Goal: Find contact information: Find contact information

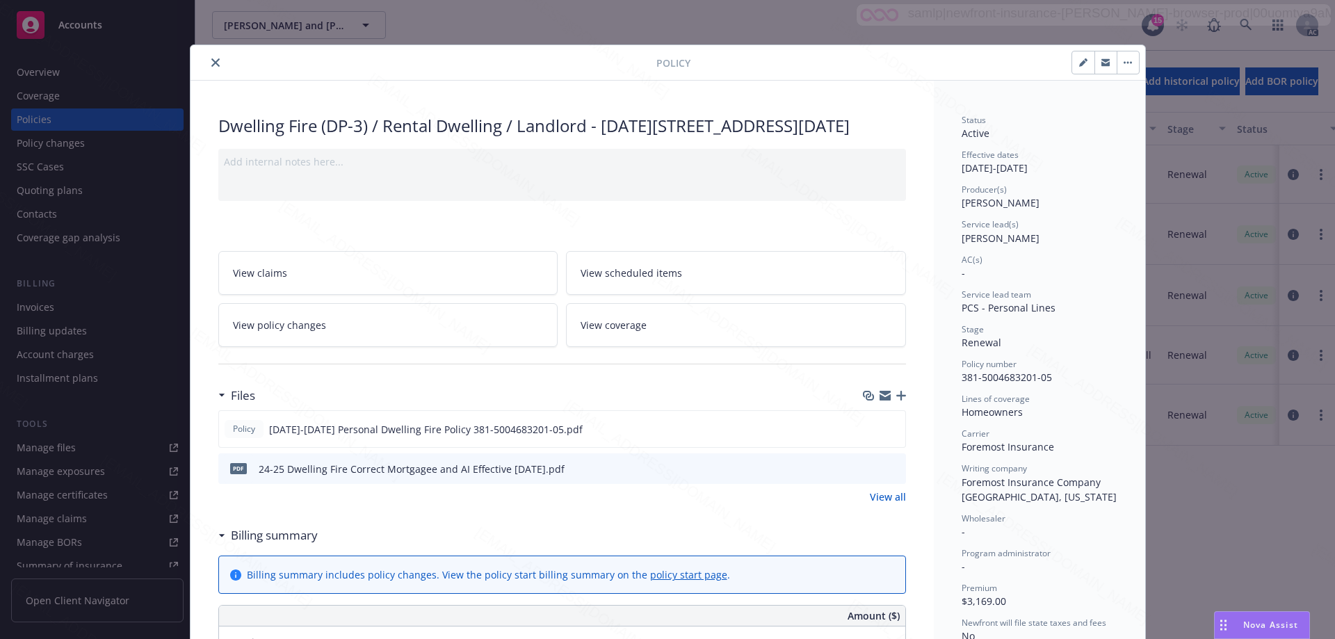
click at [209, 58] on button "close" at bounding box center [215, 62] width 17 height 17
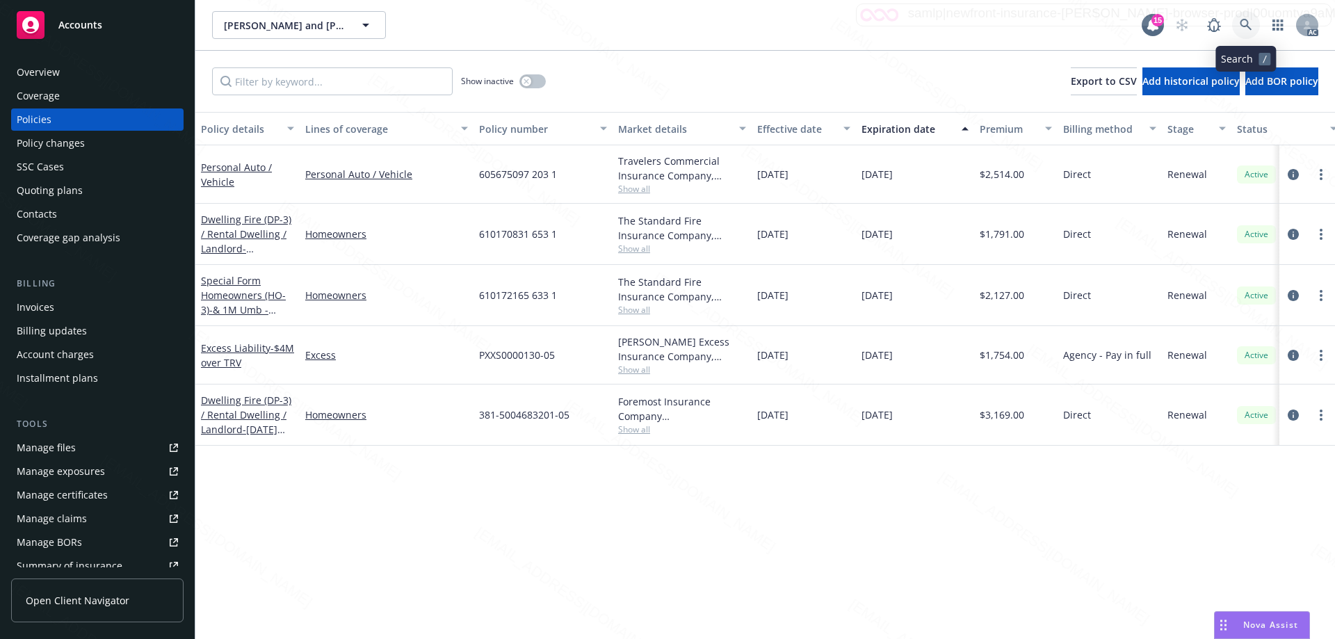
click at [1243, 22] on icon at bounding box center [1246, 25] width 13 height 13
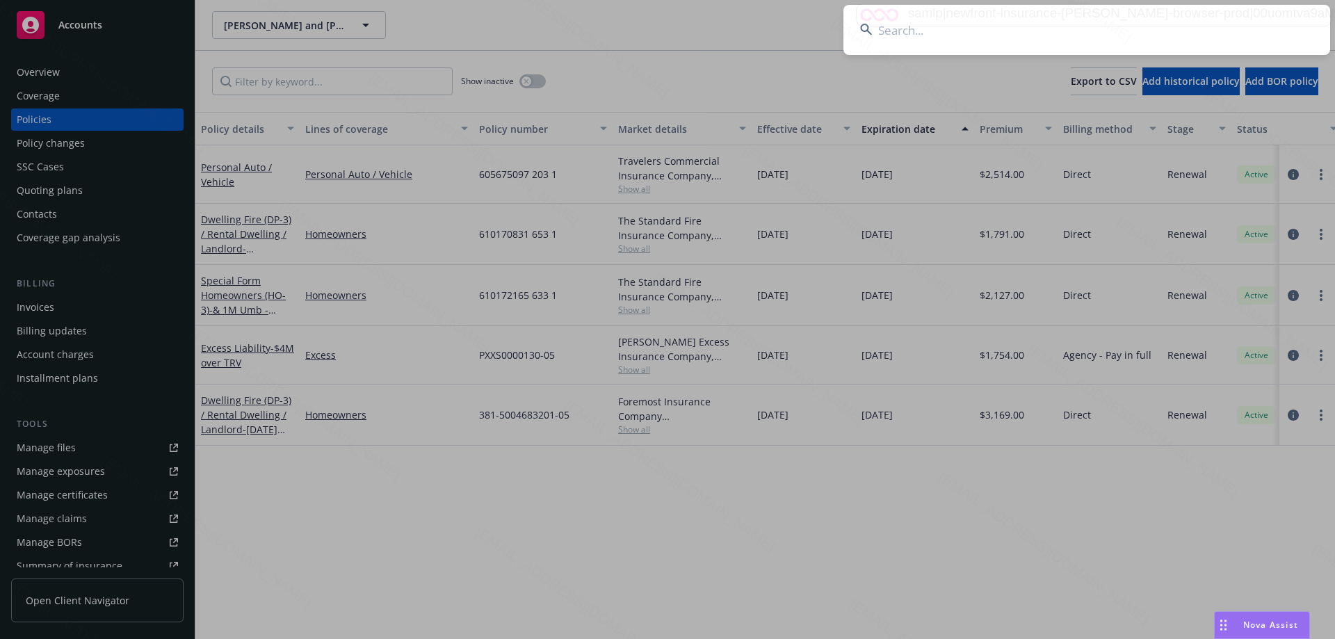
click at [912, 31] on input at bounding box center [1087, 30] width 487 height 50
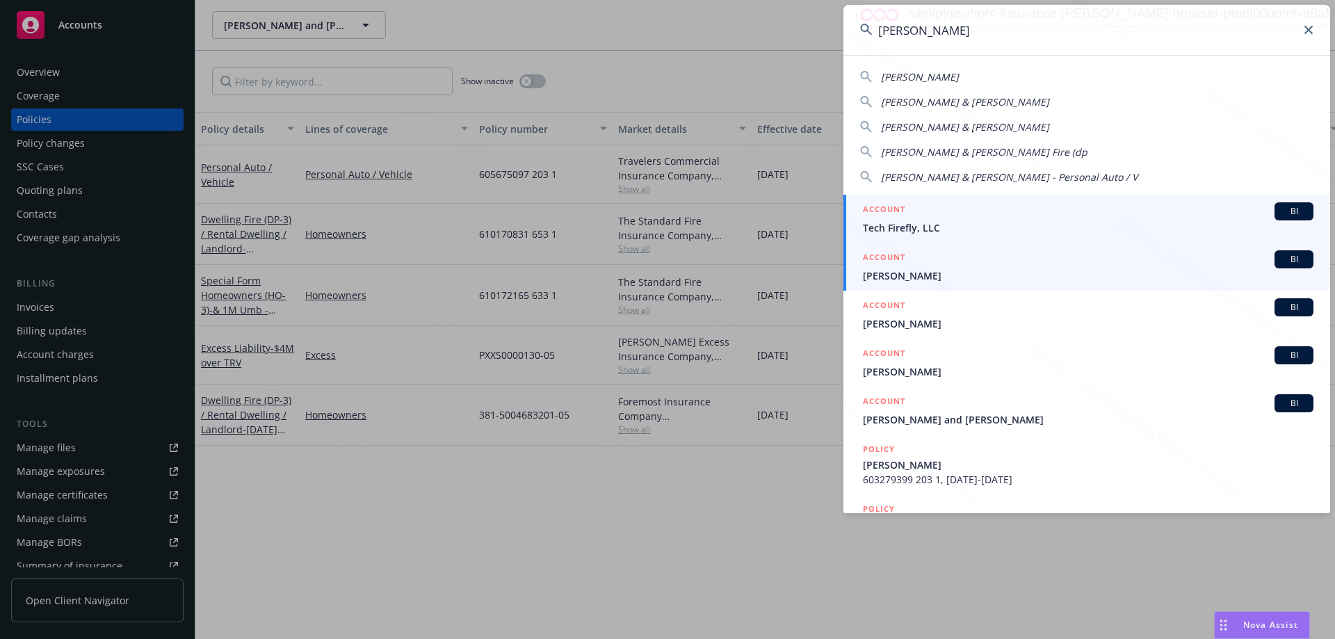
type input "[PERSON_NAME]"
click at [935, 277] on span "[PERSON_NAME]" at bounding box center [1088, 275] width 451 height 15
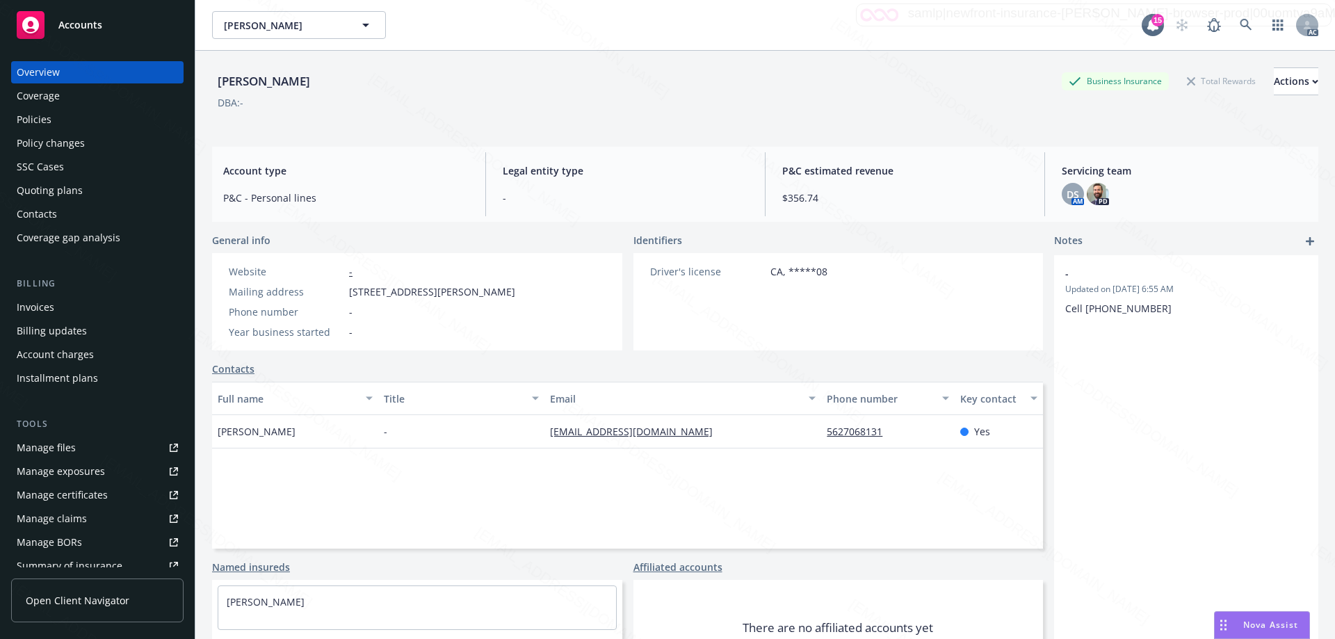
click at [34, 115] on div "Policies" at bounding box center [34, 119] width 35 height 22
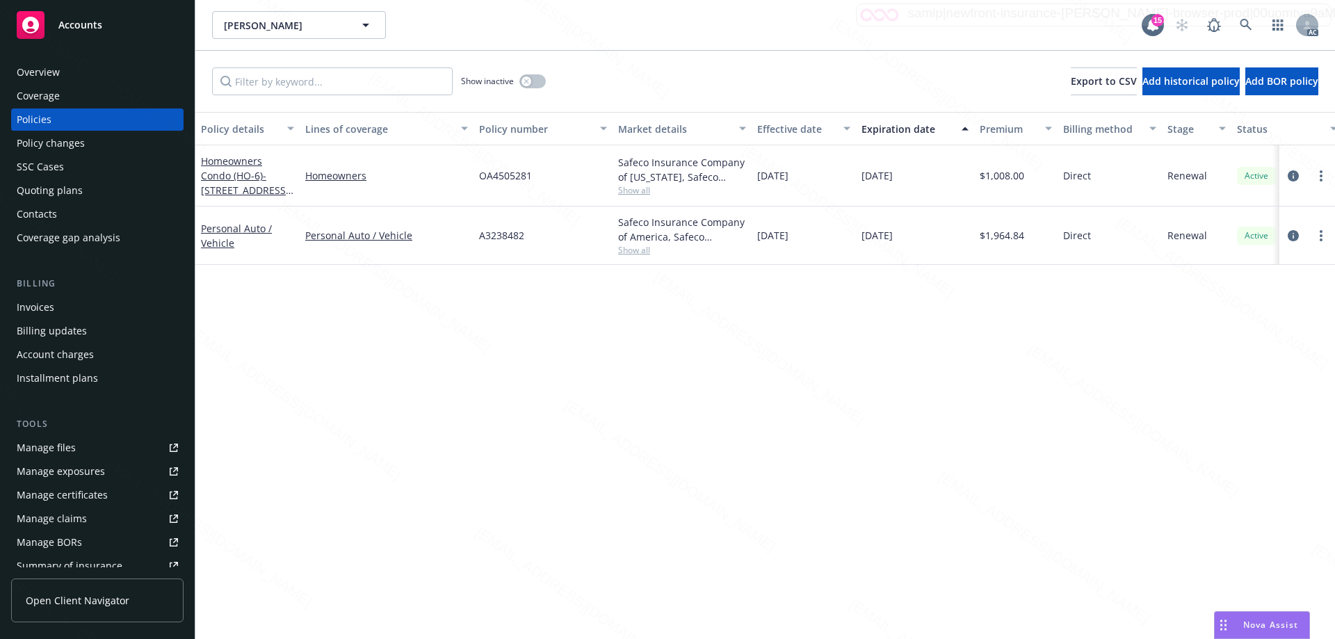
click at [67, 74] on div "Overview" at bounding box center [97, 72] width 161 height 22
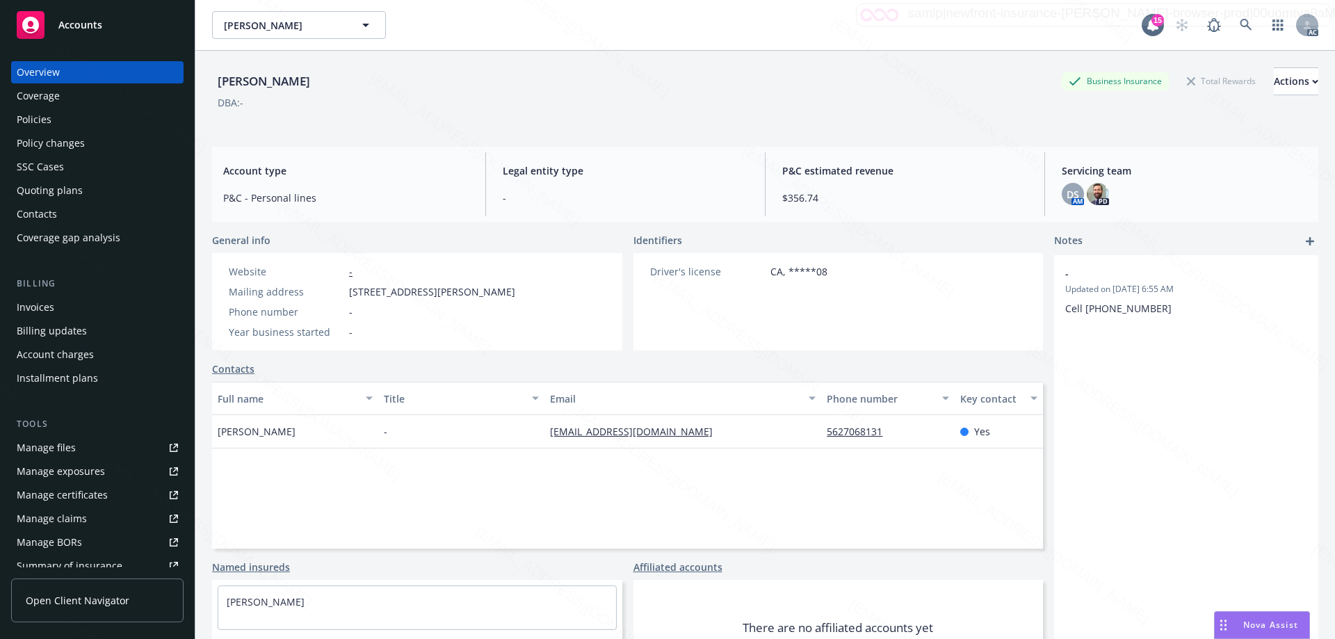
click at [352, 86] on div "[PERSON_NAME] Business Insurance Total Rewards Actions" at bounding box center [765, 81] width 1106 height 28
drag, startPoint x: 349, startPoint y: 83, endPoint x: 214, endPoint y: 83, distance: 135.6
click at [214, 83] on div "[PERSON_NAME] Business Insurance Total Rewards Actions" at bounding box center [765, 81] width 1106 height 28
copy div "[PERSON_NAME]"
click at [316, 77] on div "[PERSON_NAME]" at bounding box center [264, 81] width 104 height 18
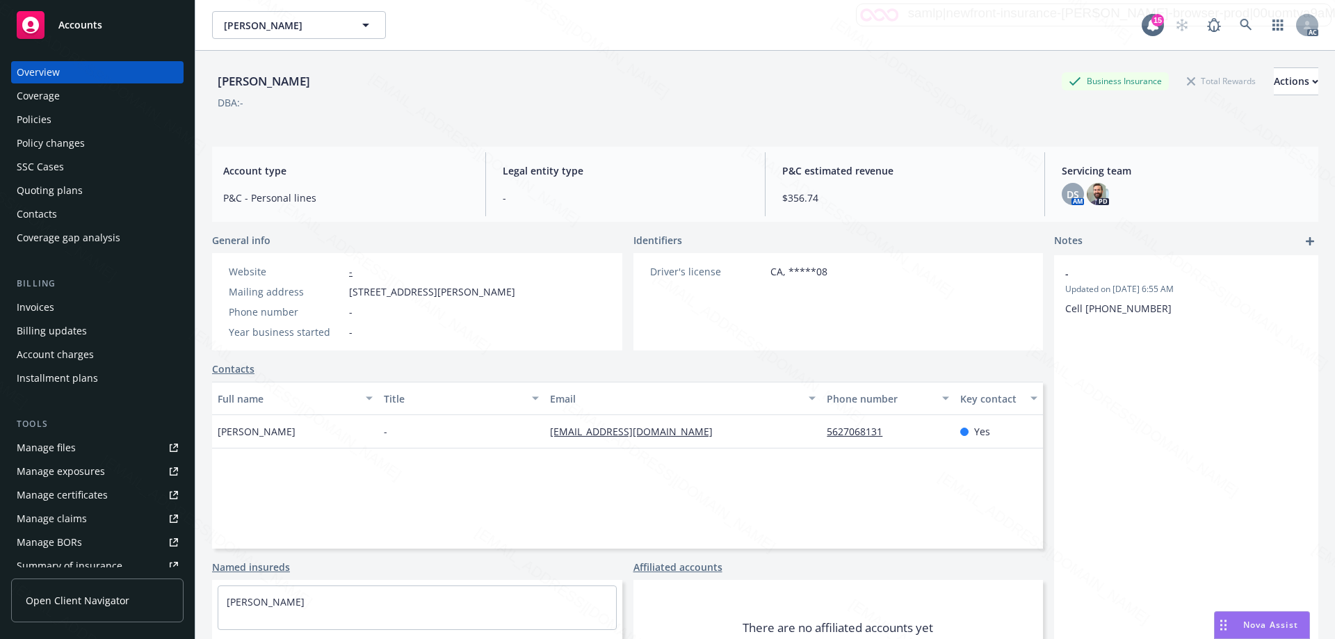
click at [303, 81] on div "[PERSON_NAME]" at bounding box center [264, 81] width 104 height 18
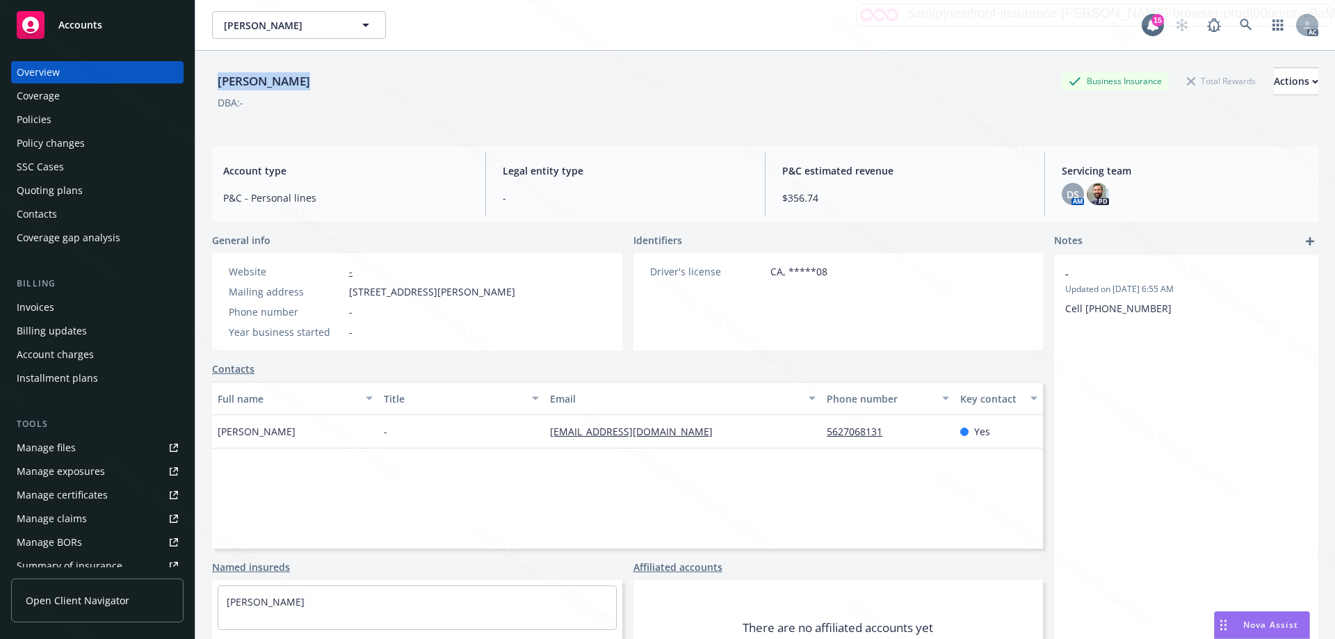
copy div "[PERSON_NAME]"
click at [54, 124] on div "Policies" at bounding box center [97, 119] width 161 height 22
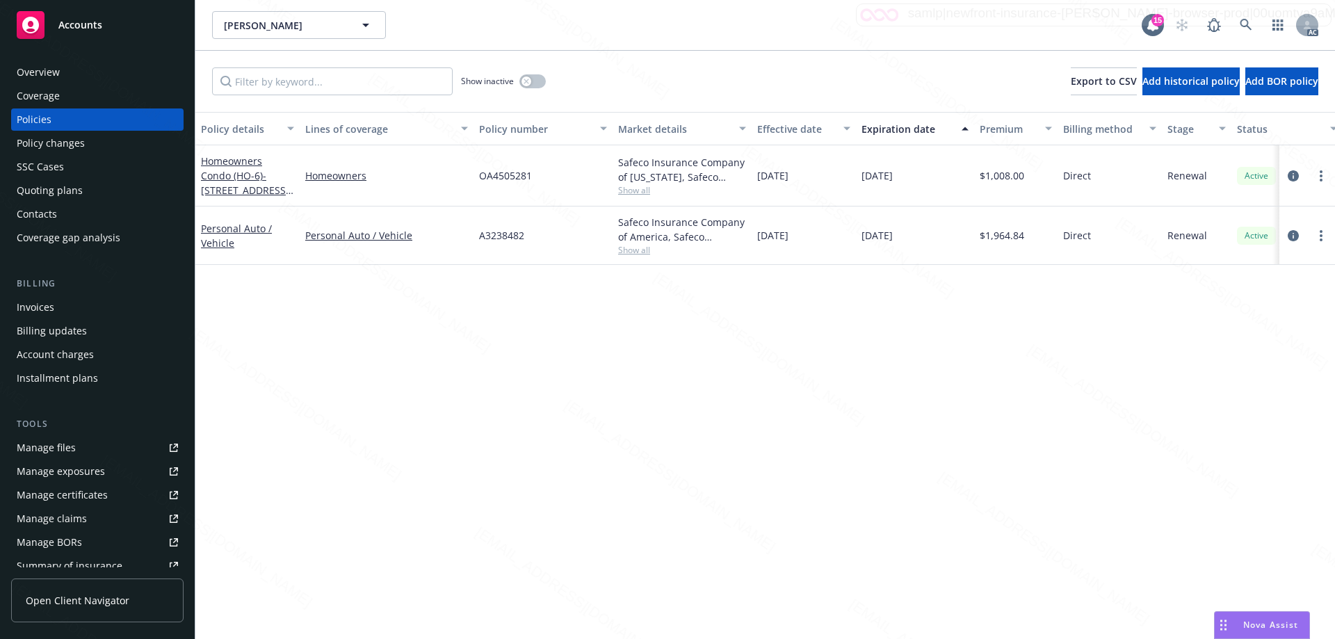
click at [45, 65] on div "Overview" at bounding box center [38, 72] width 43 height 22
